Goal: Obtain resource: Download file/media

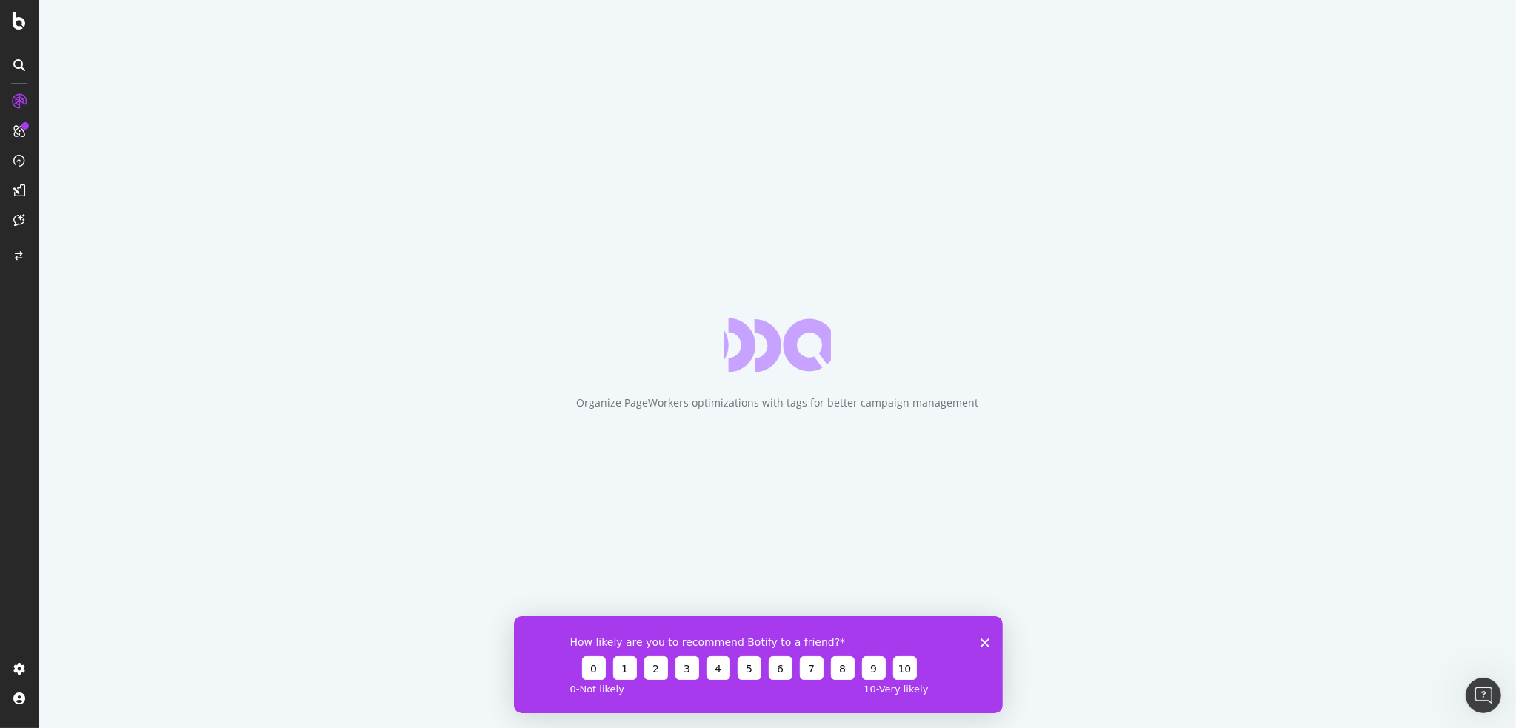
click at [981, 641] on icon "Close survey" at bounding box center [984, 642] width 9 height 9
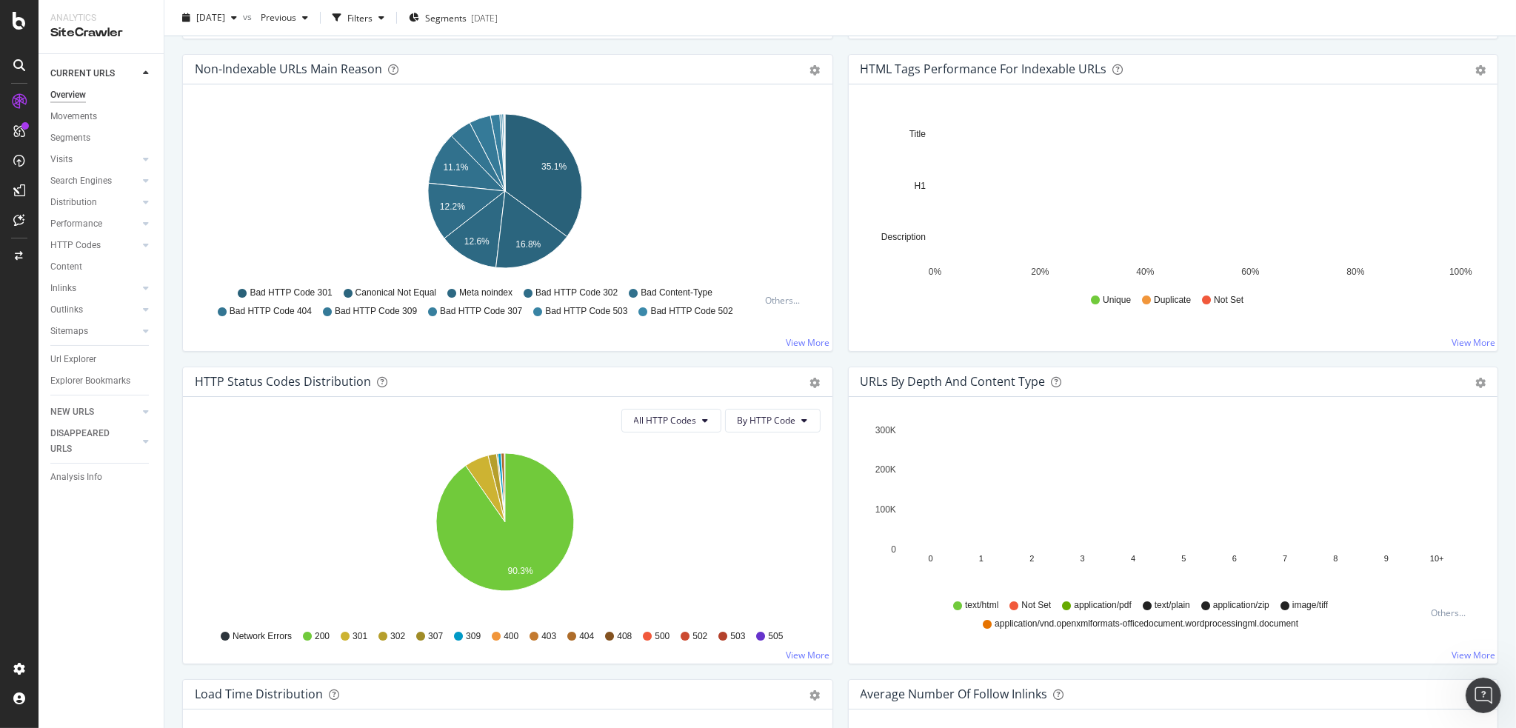
scroll to position [519, 0]
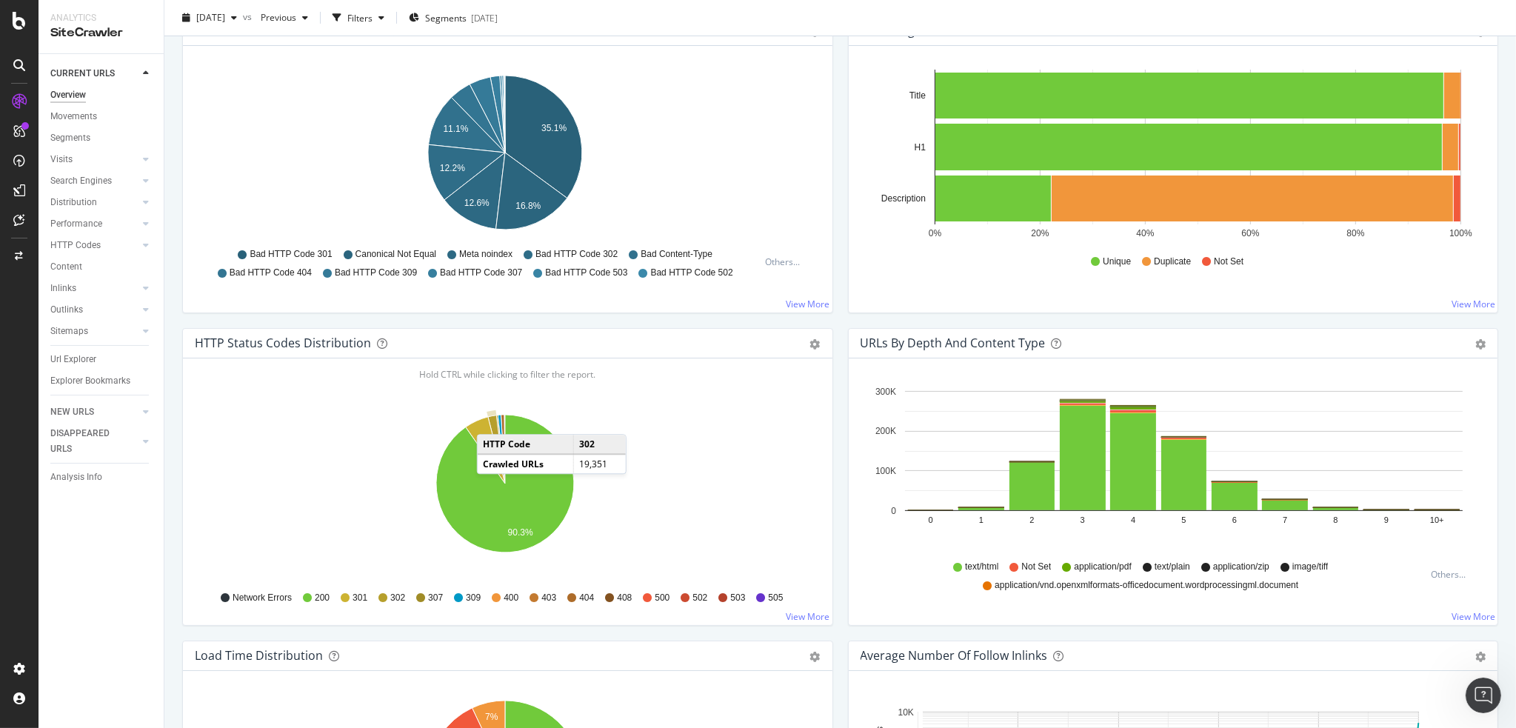
click at [492, 419] on icon "A chart." at bounding box center [496, 450] width 17 height 68
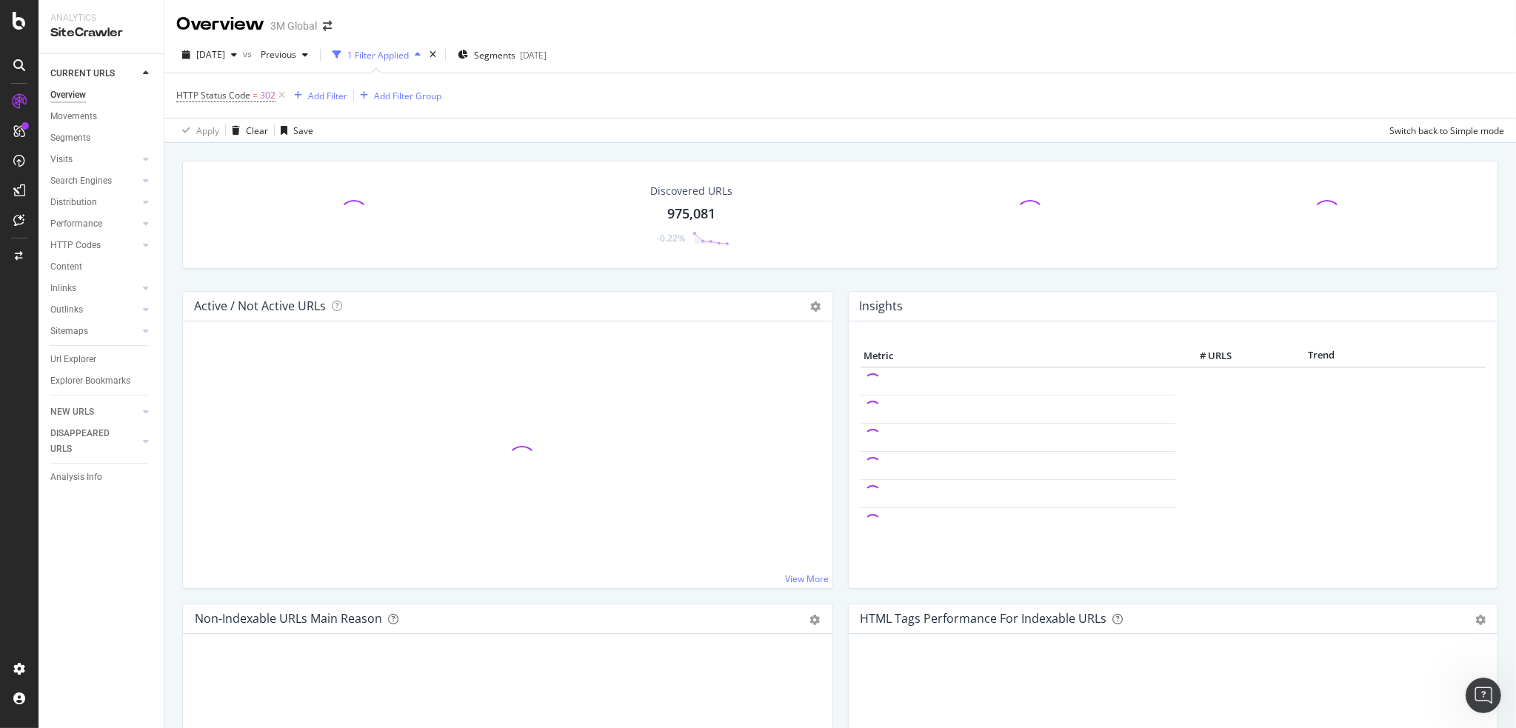
click at [797, 252] on div "Discovered URLs 975,081 -0.22%" at bounding box center [691, 214] width 379 height 77
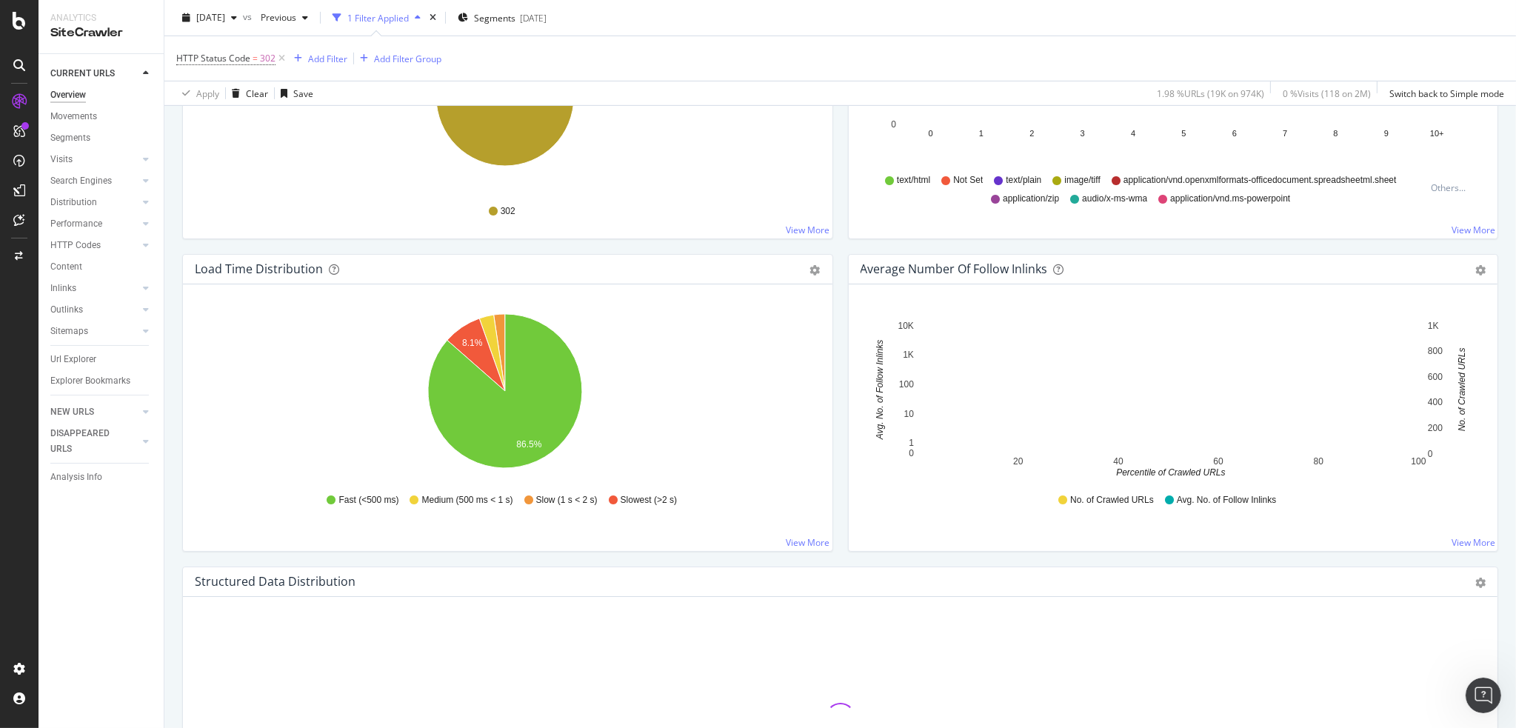
scroll to position [864, 0]
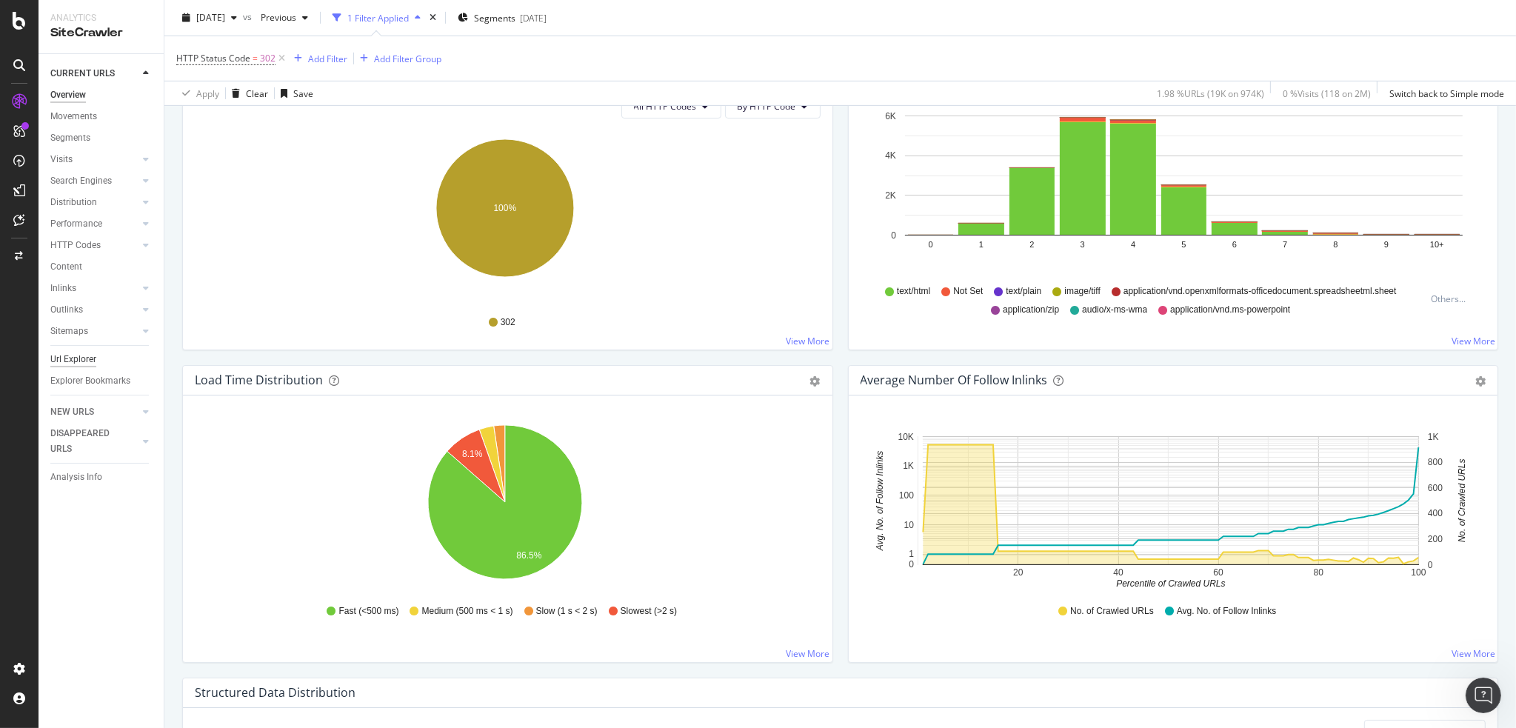
click at [87, 356] on div "Url Explorer" at bounding box center [73, 360] width 46 height 16
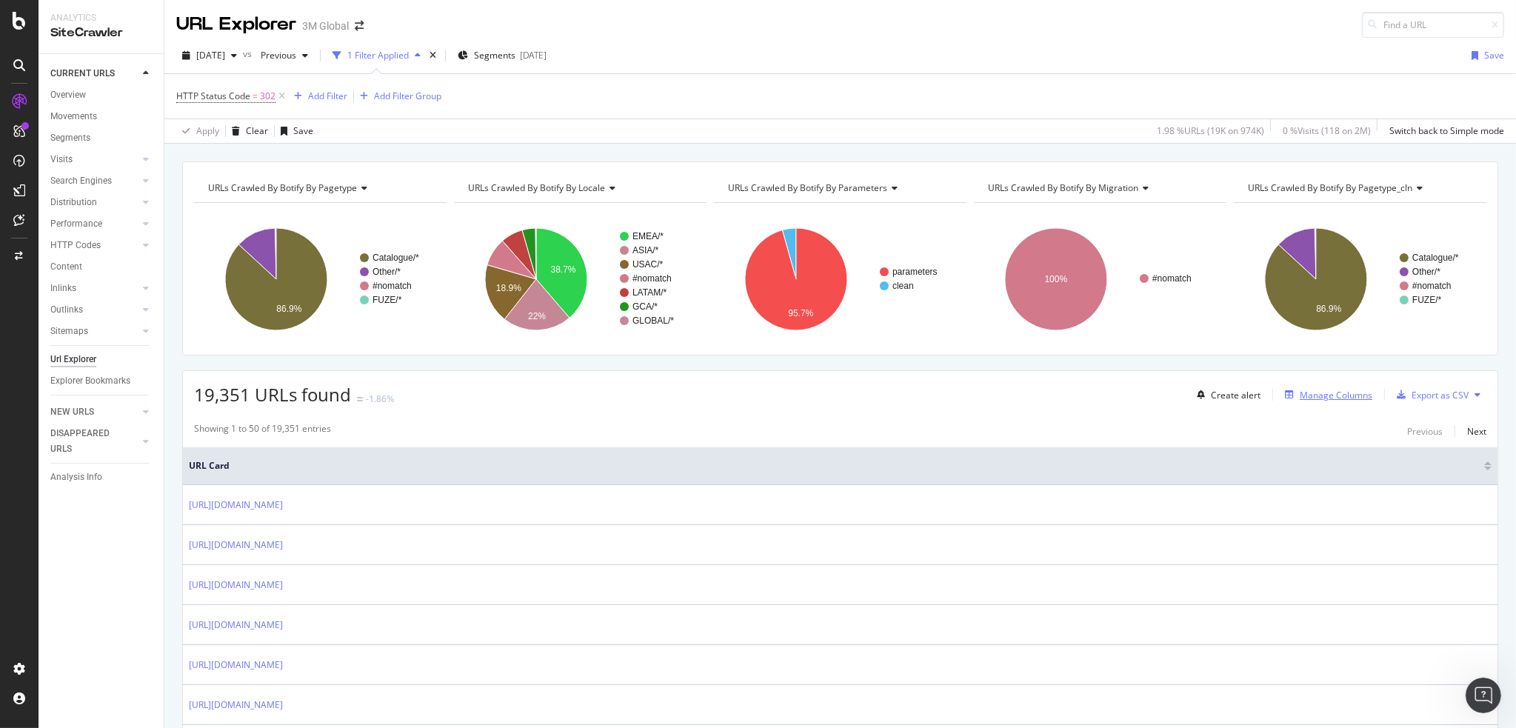
click at [1307, 396] on div "Manage Columns" at bounding box center [1336, 395] width 73 height 13
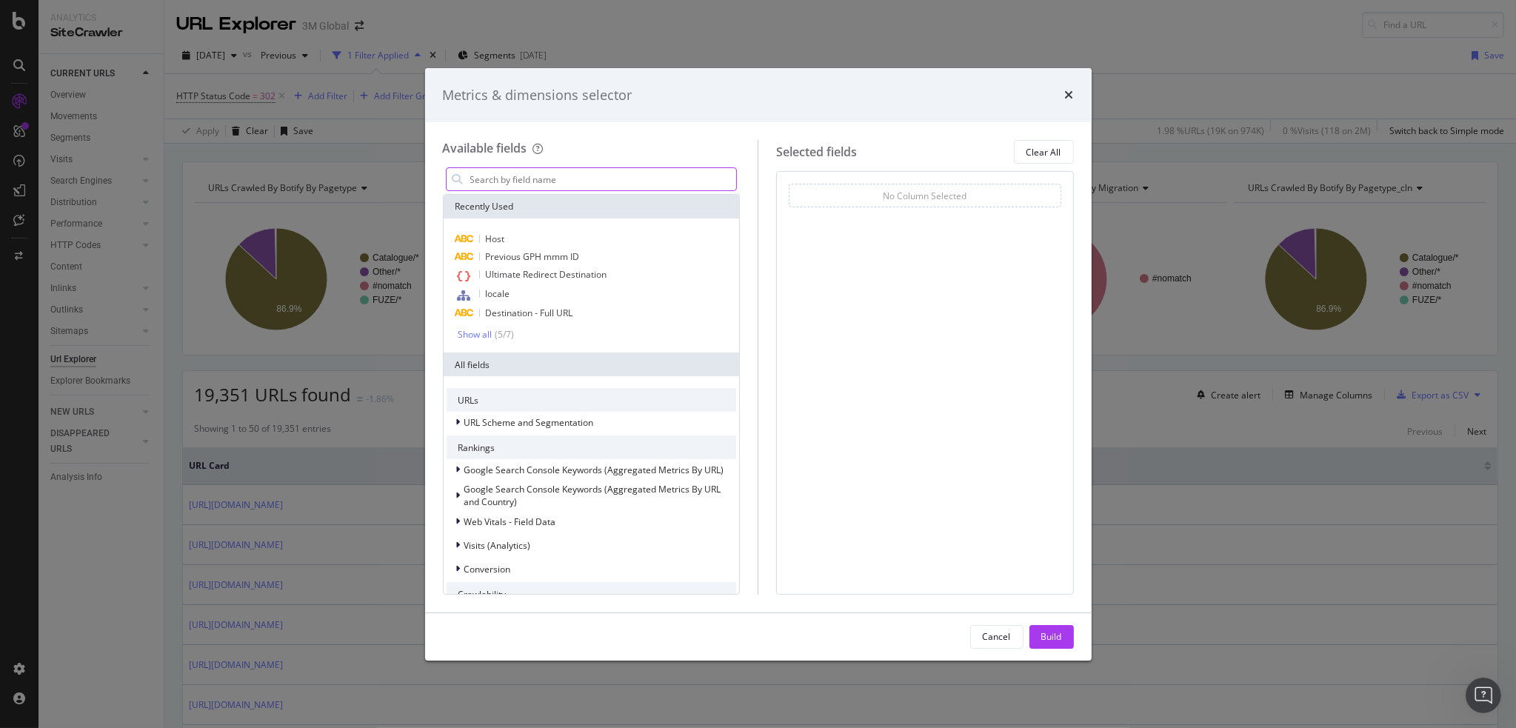
click at [589, 180] on input "modal" at bounding box center [603, 179] width 268 height 22
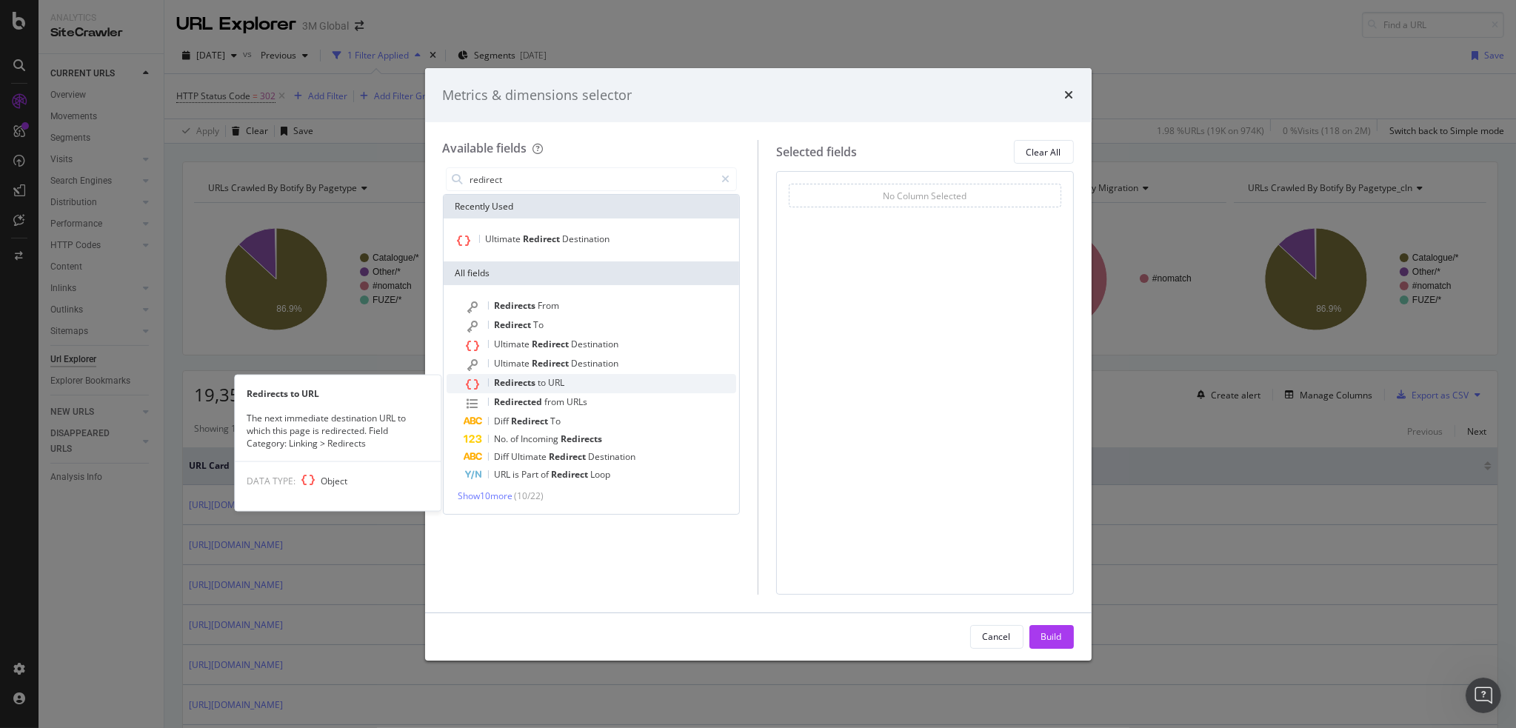
type input "redirect"
click at [516, 378] on span "Redirects" at bounding box center [517, 382] width 44 height 13
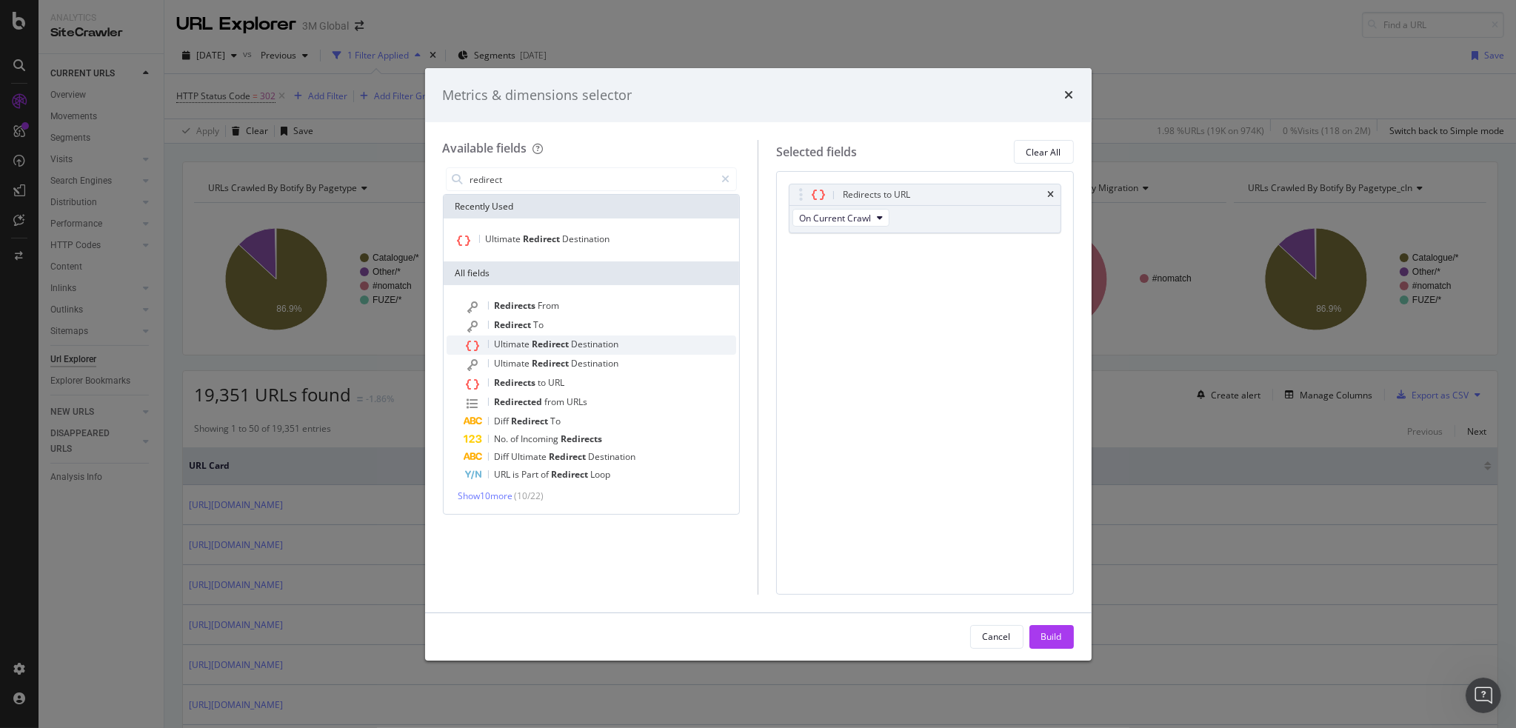
click at [587, 337] on div "Ultimate Redirect Destination" at bounding box center [600, 345] width 273 height 19
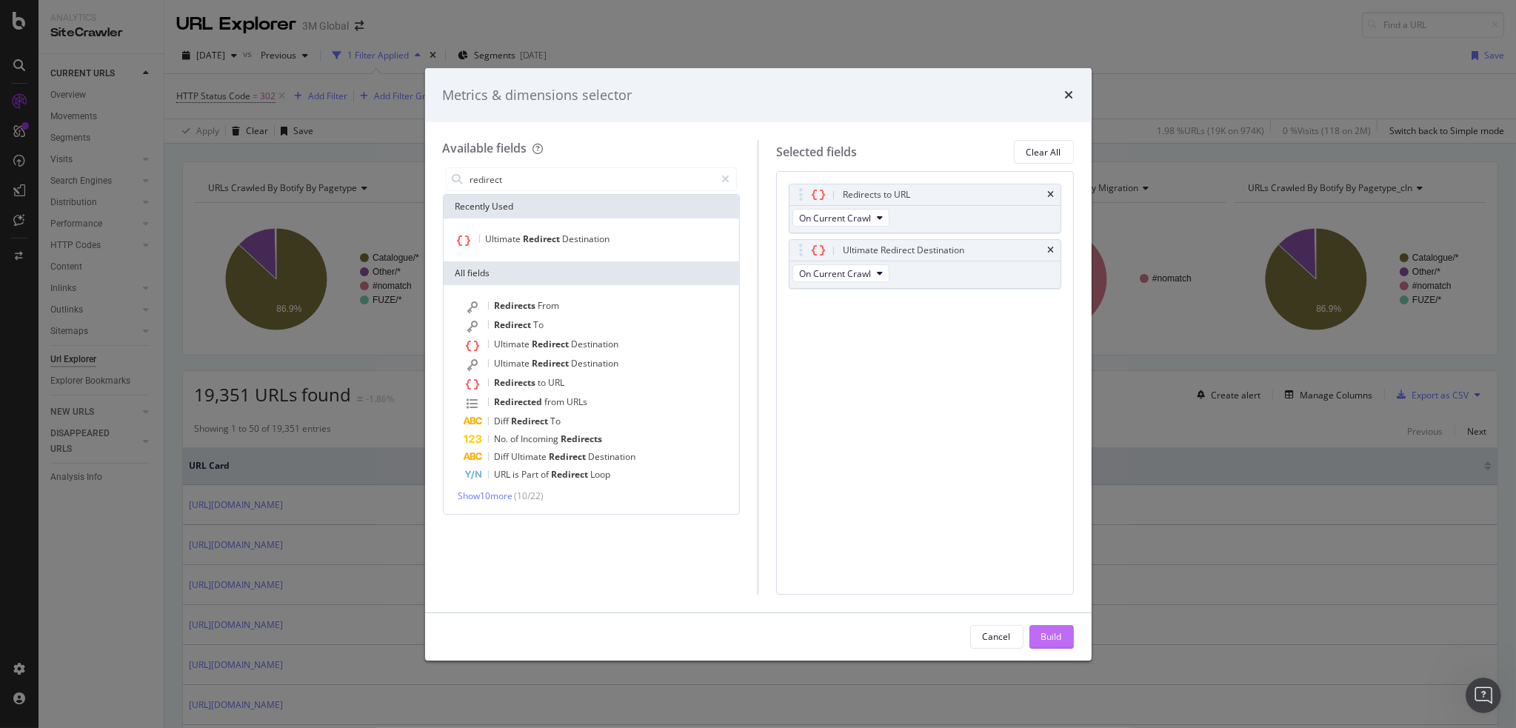
click at [1052, 630] on div "Build" at bounding box center [1051, 636] width 21 height 13
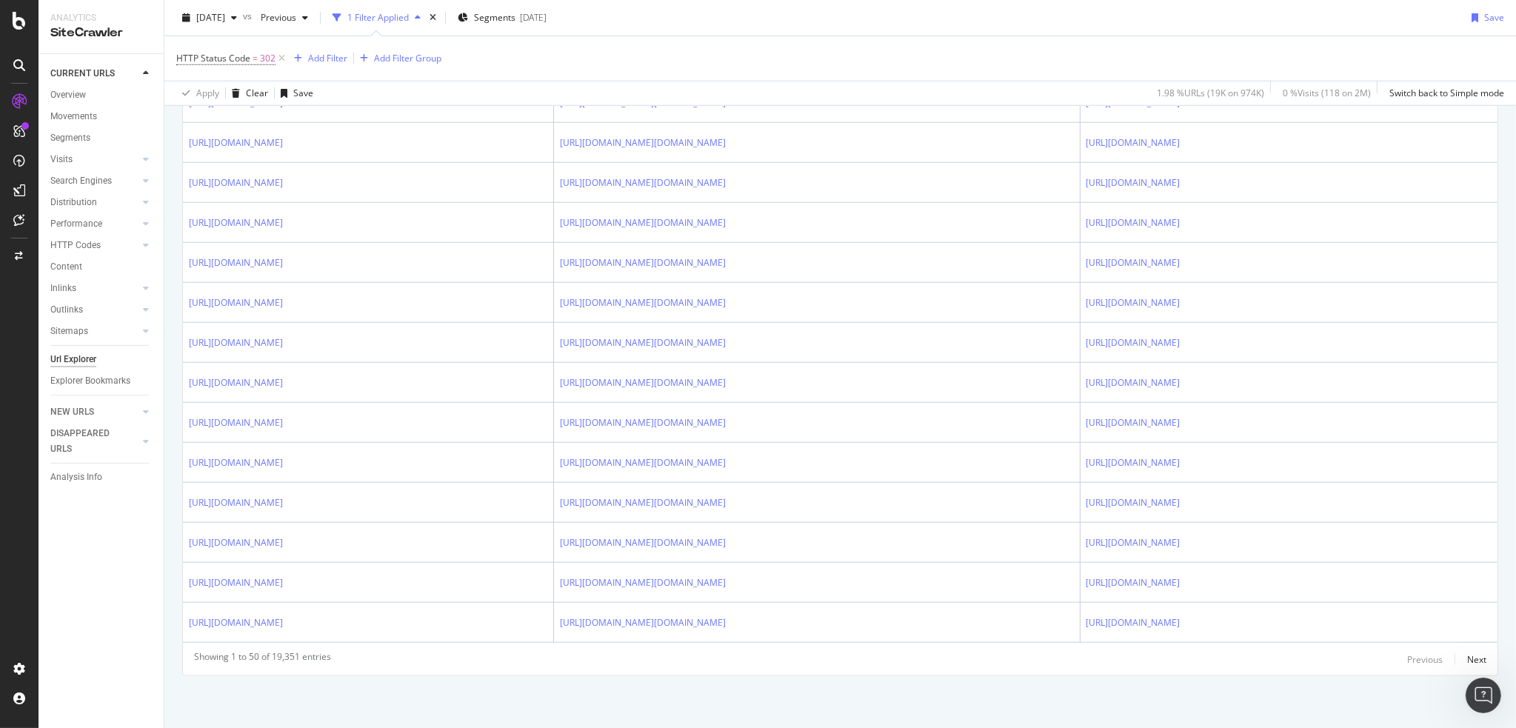
scroll to position [2247, 0]
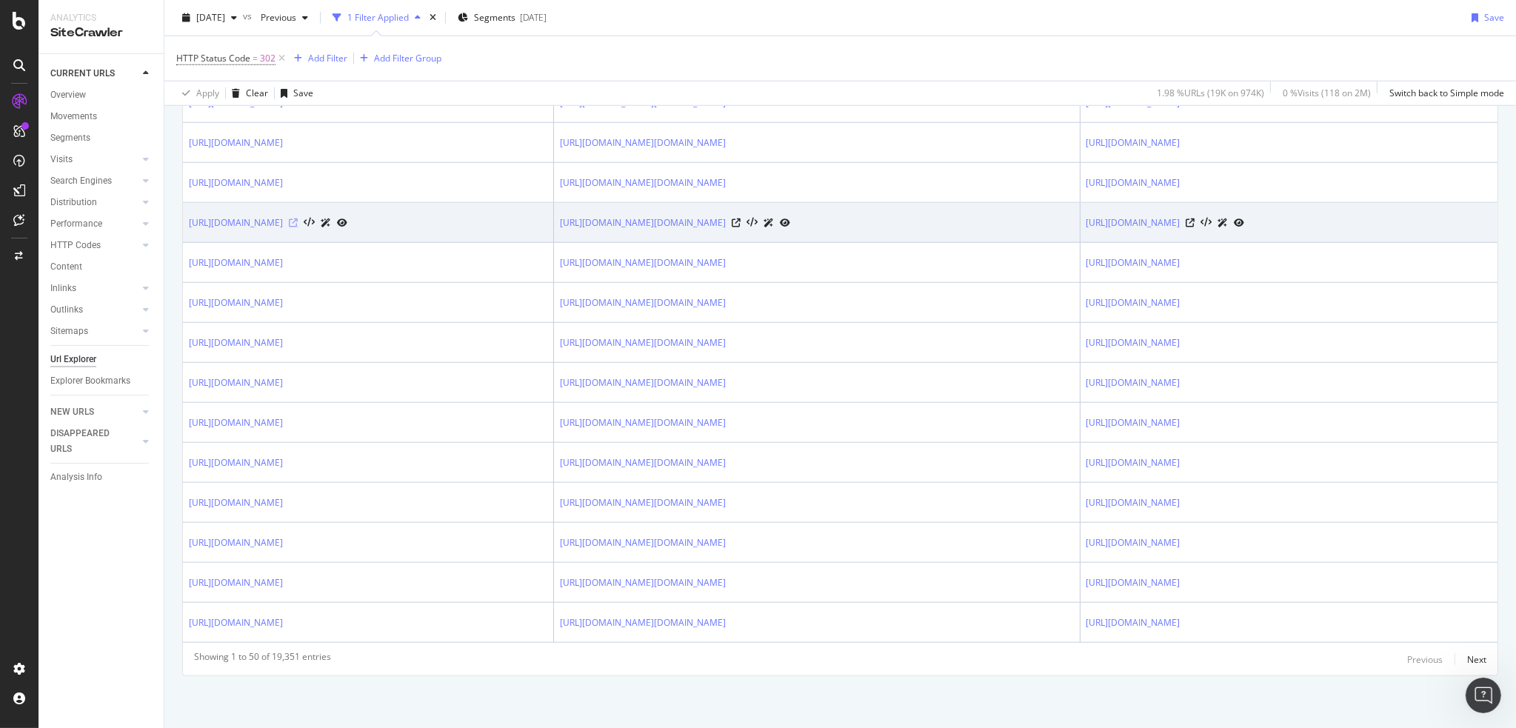
click at [298, 227] on icon at bounding box center [293, 223] width 9 height 9
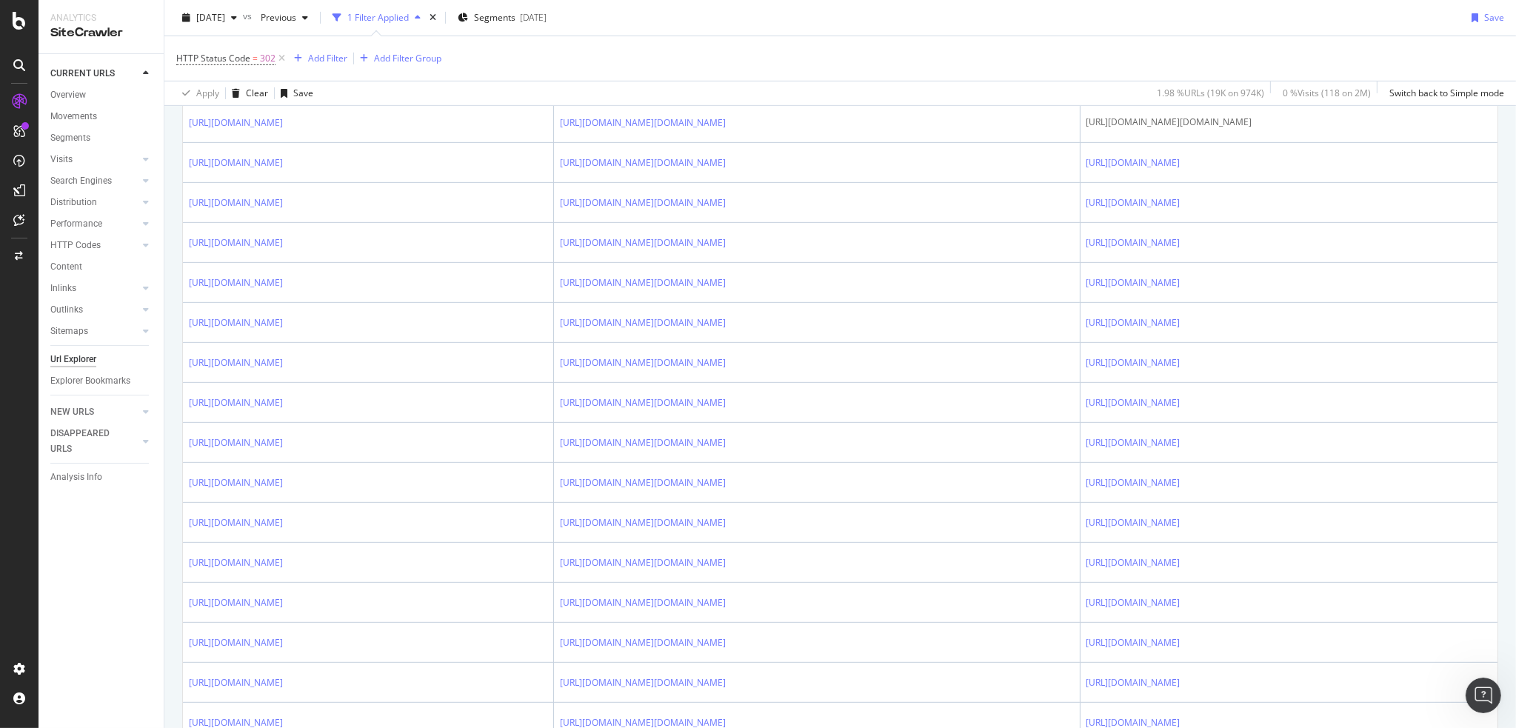
scroll to position [0, 0]
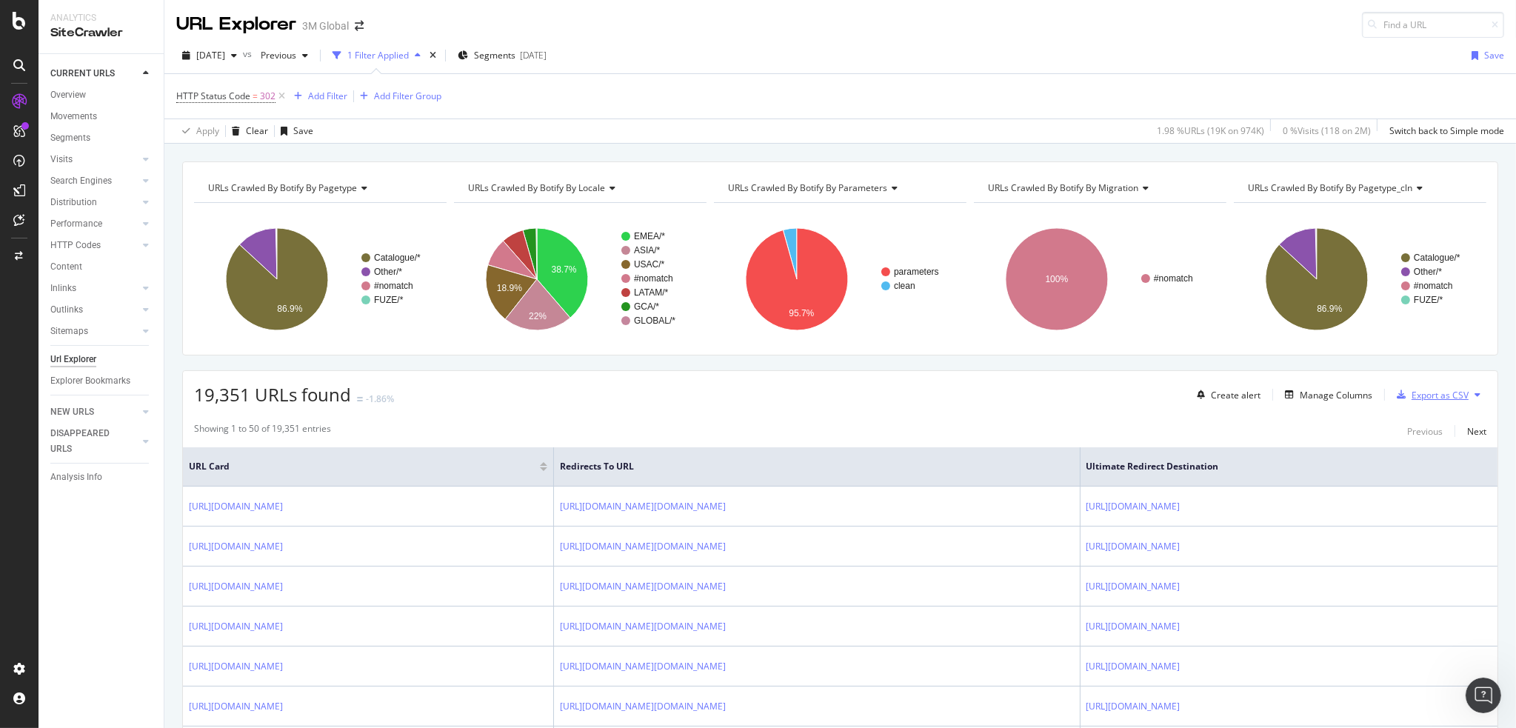
click at [1436, 390] on div "Export as CSV" at bounding box center [1440, 395] width 57 height 13
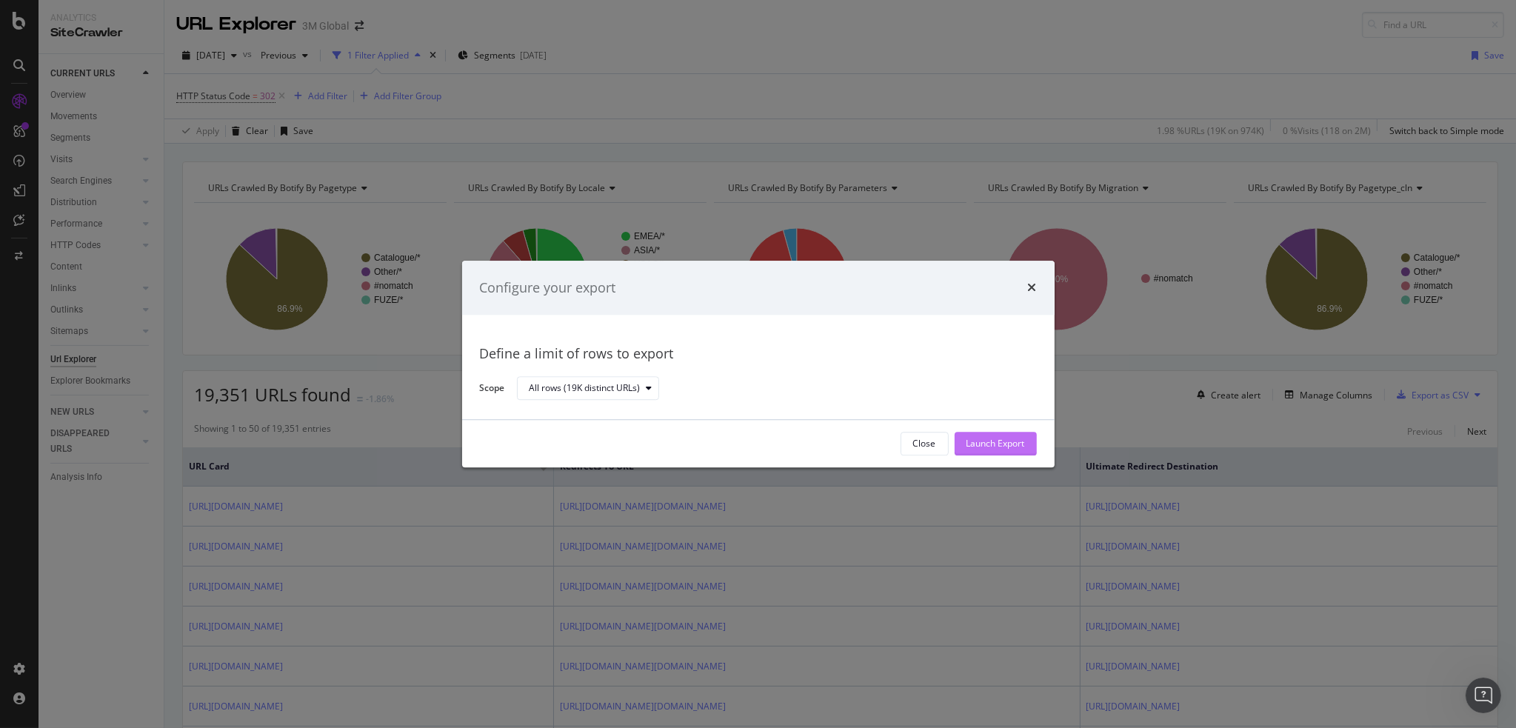
click at [1010, 446] on div "Launch Export" at bounding box center [996, 444] width 59 height 13
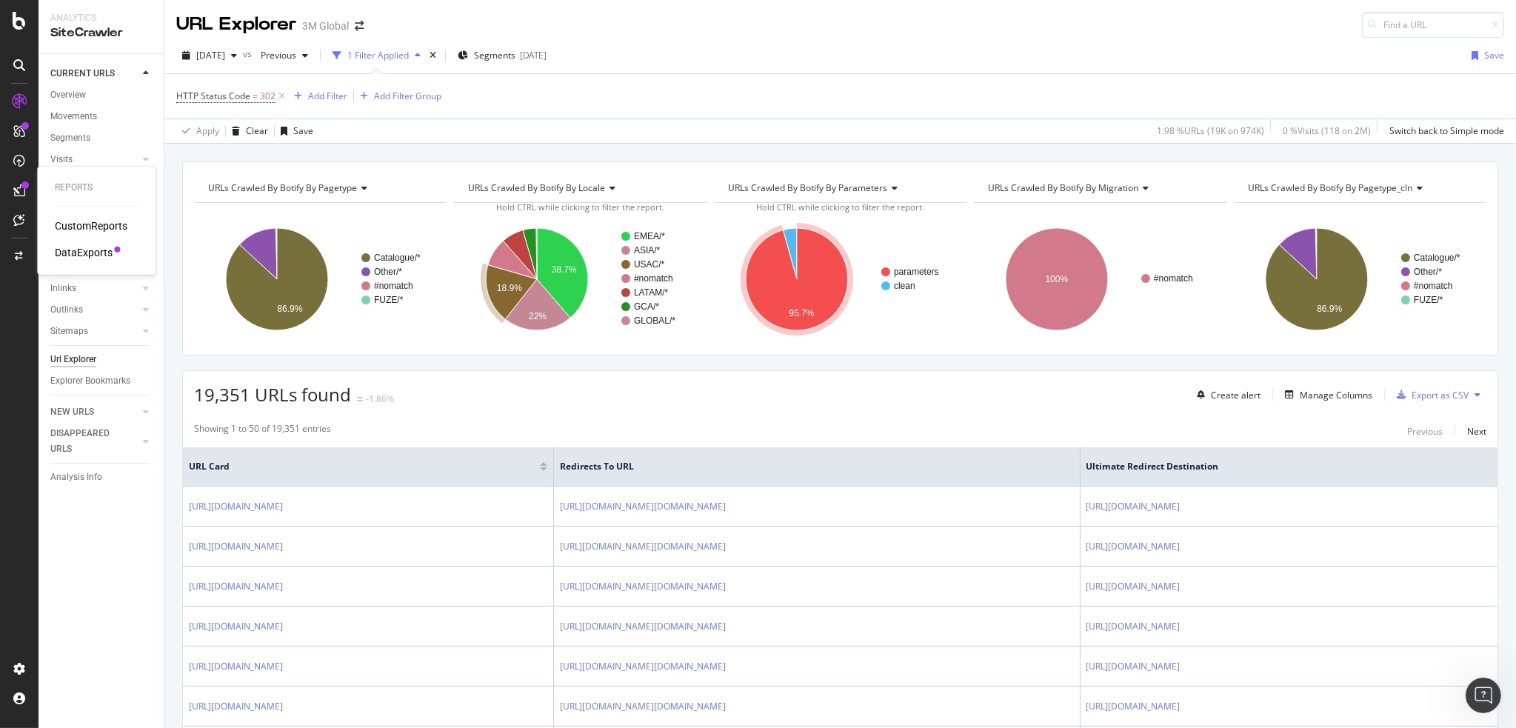
click at [90, 251] on div "DataExports" at bounding box center [84, 252] width 58 height 15
